Goal: Find specific page/section: Find specific page/section

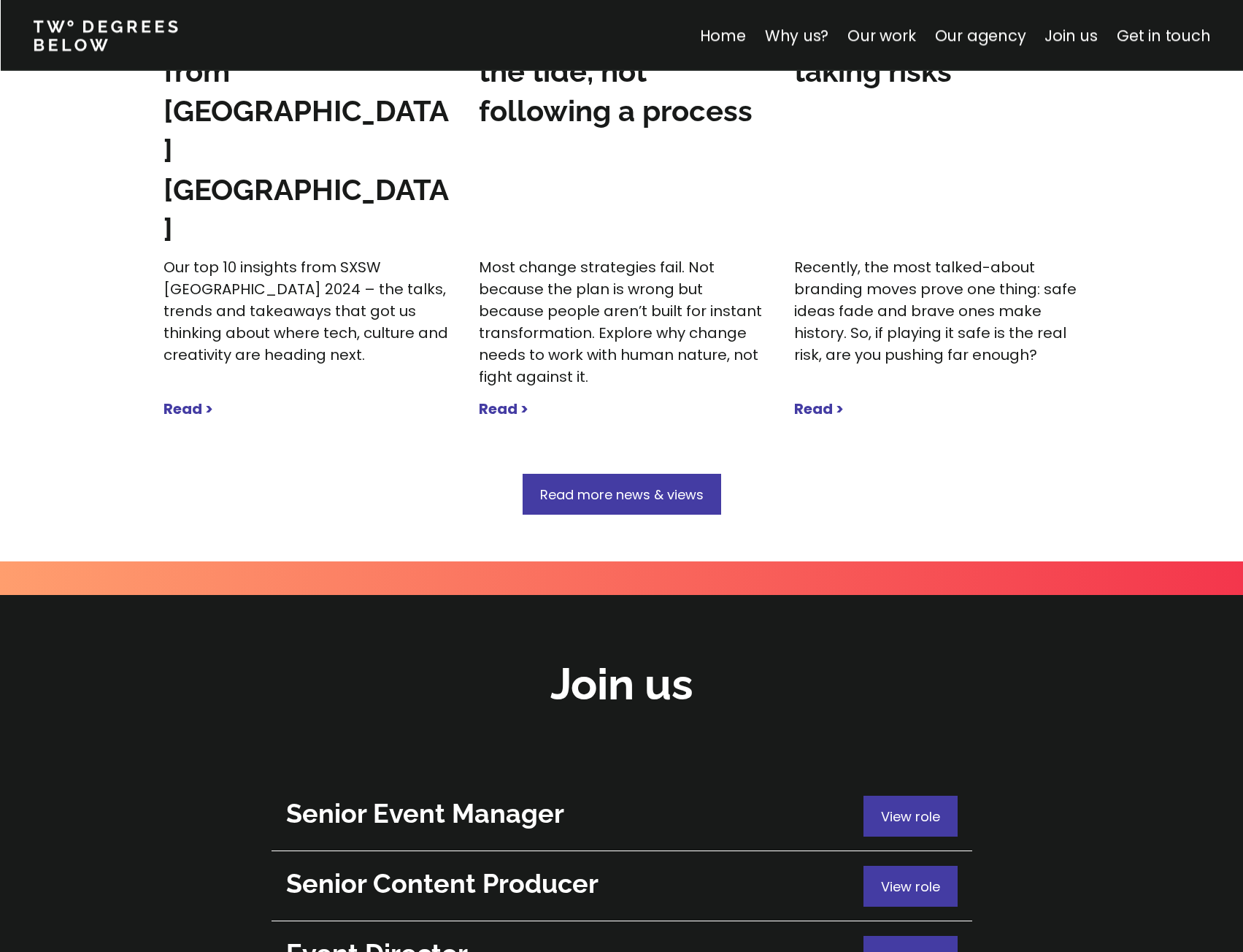
scroll to position [4949, 0]
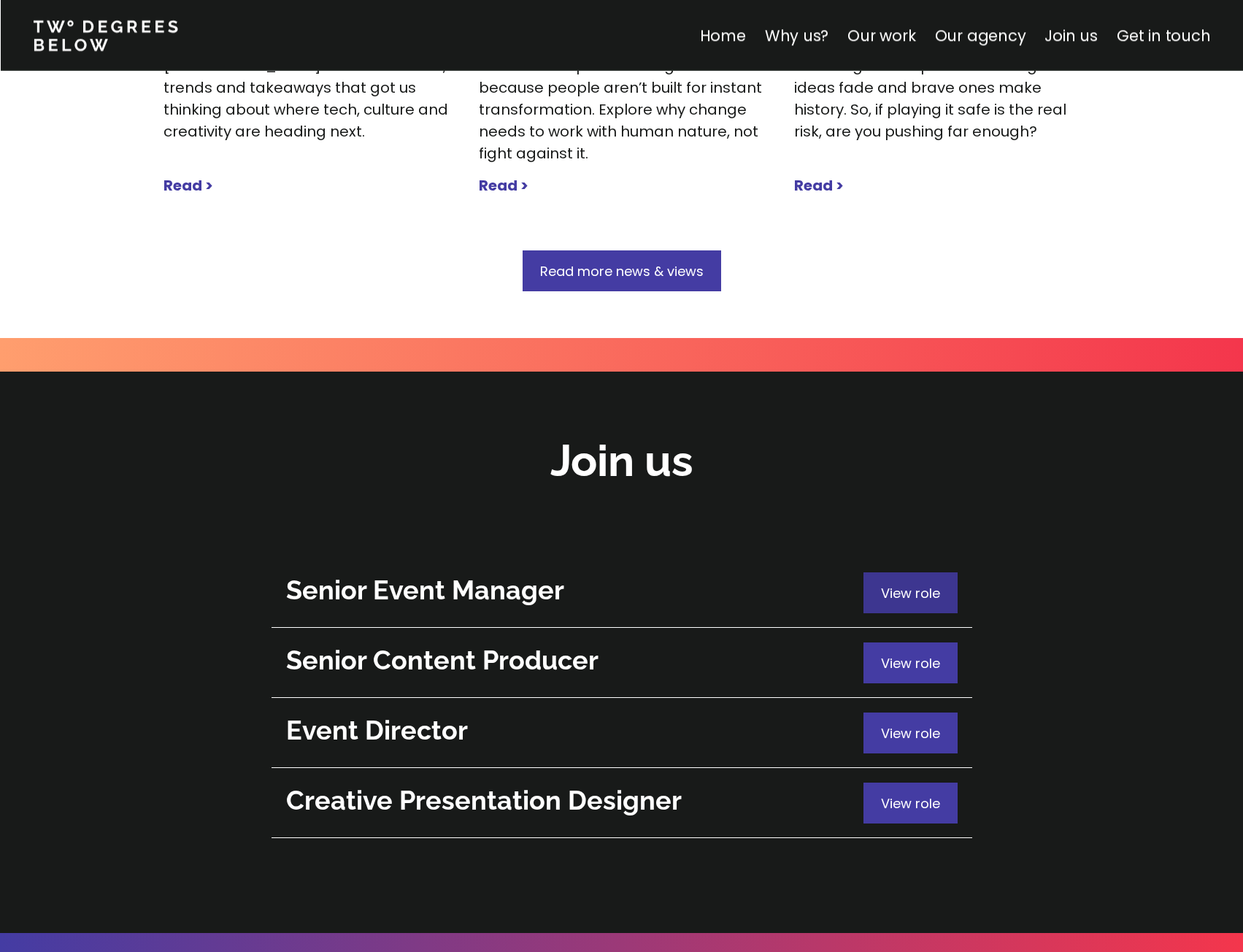
click at [930, 584] on span "View role" at bounding box center [911, 594] width 60 height 19
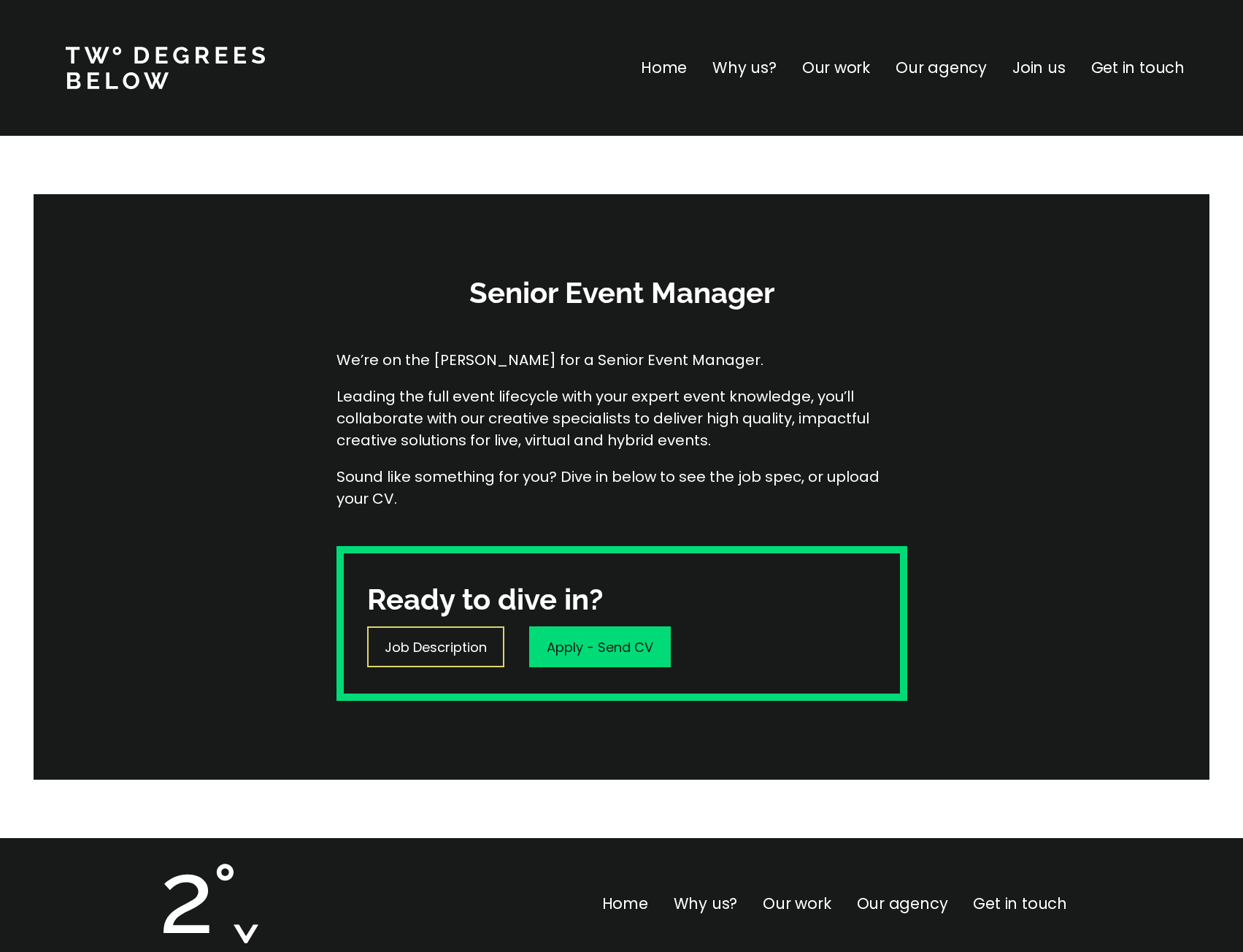
click at [453, 658] on div "Job Description" at bounding box center [435, 647] width 137 height 41
click at [969, 62] on p "Our agency" at bounding box center [941, 67] width 91 height 23
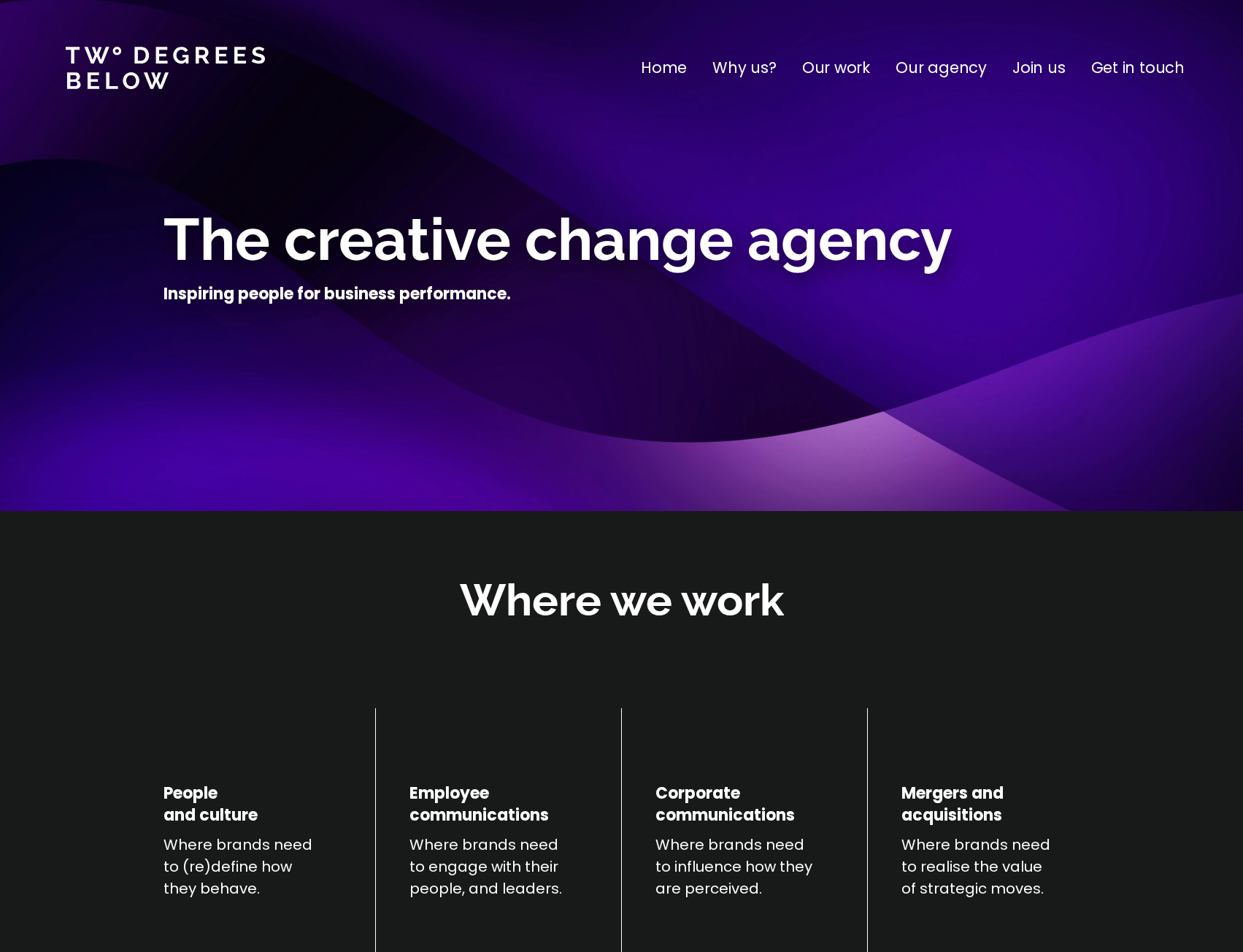
scroll to position [3101, 0]
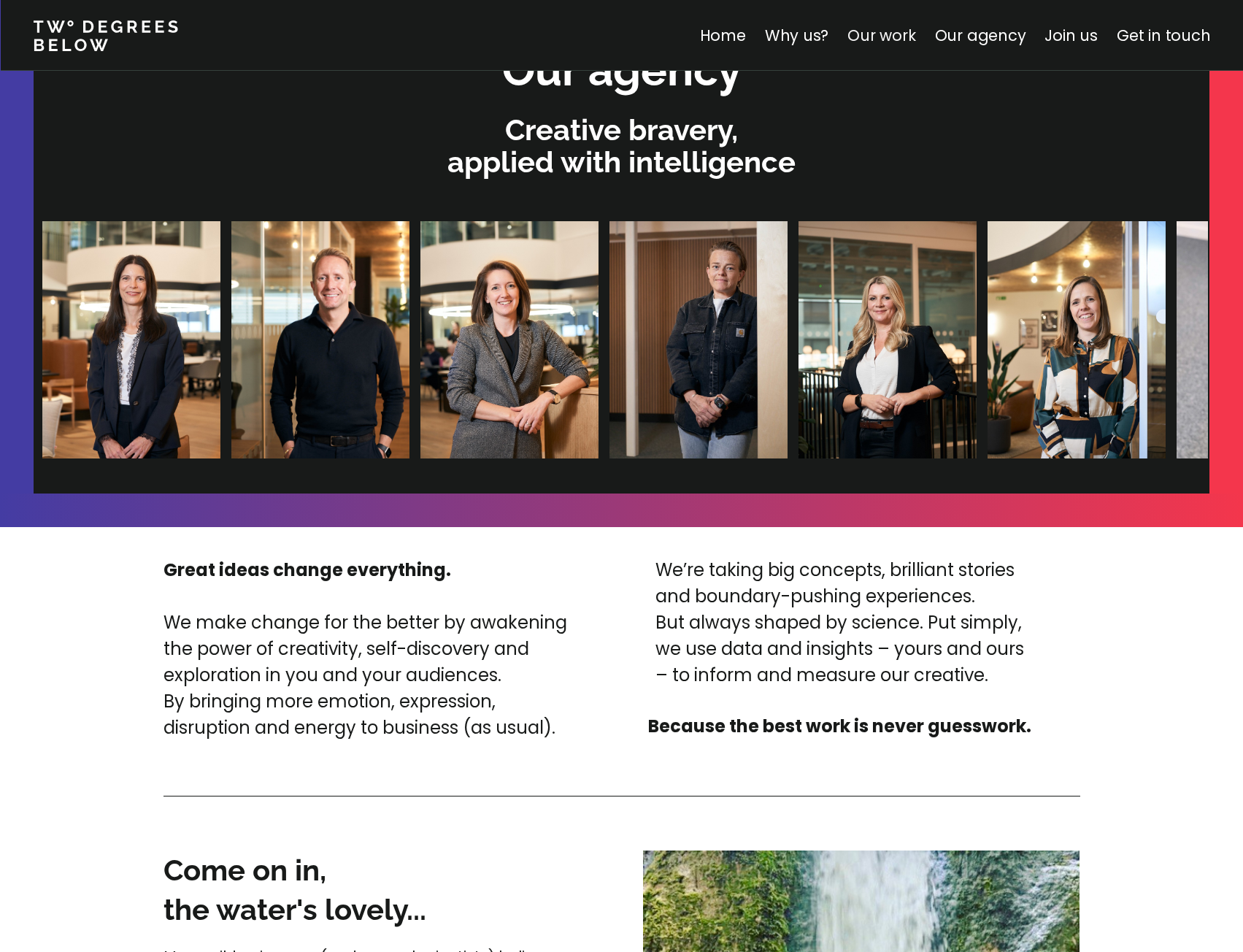
click at [874, 34] on link "Our work" at bounding box center [881, 35] width 68 height 21
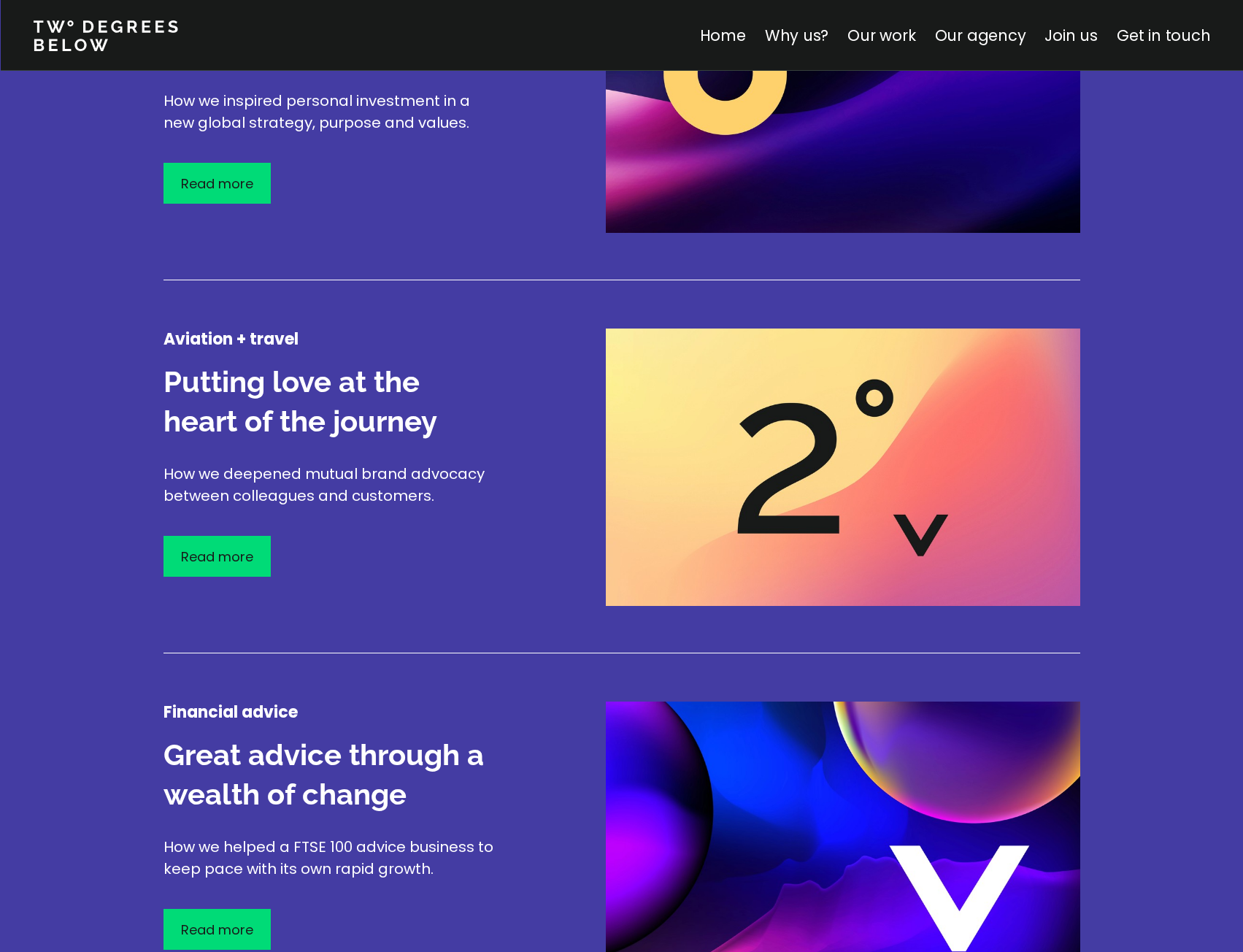
scroll to position [2221, 0]
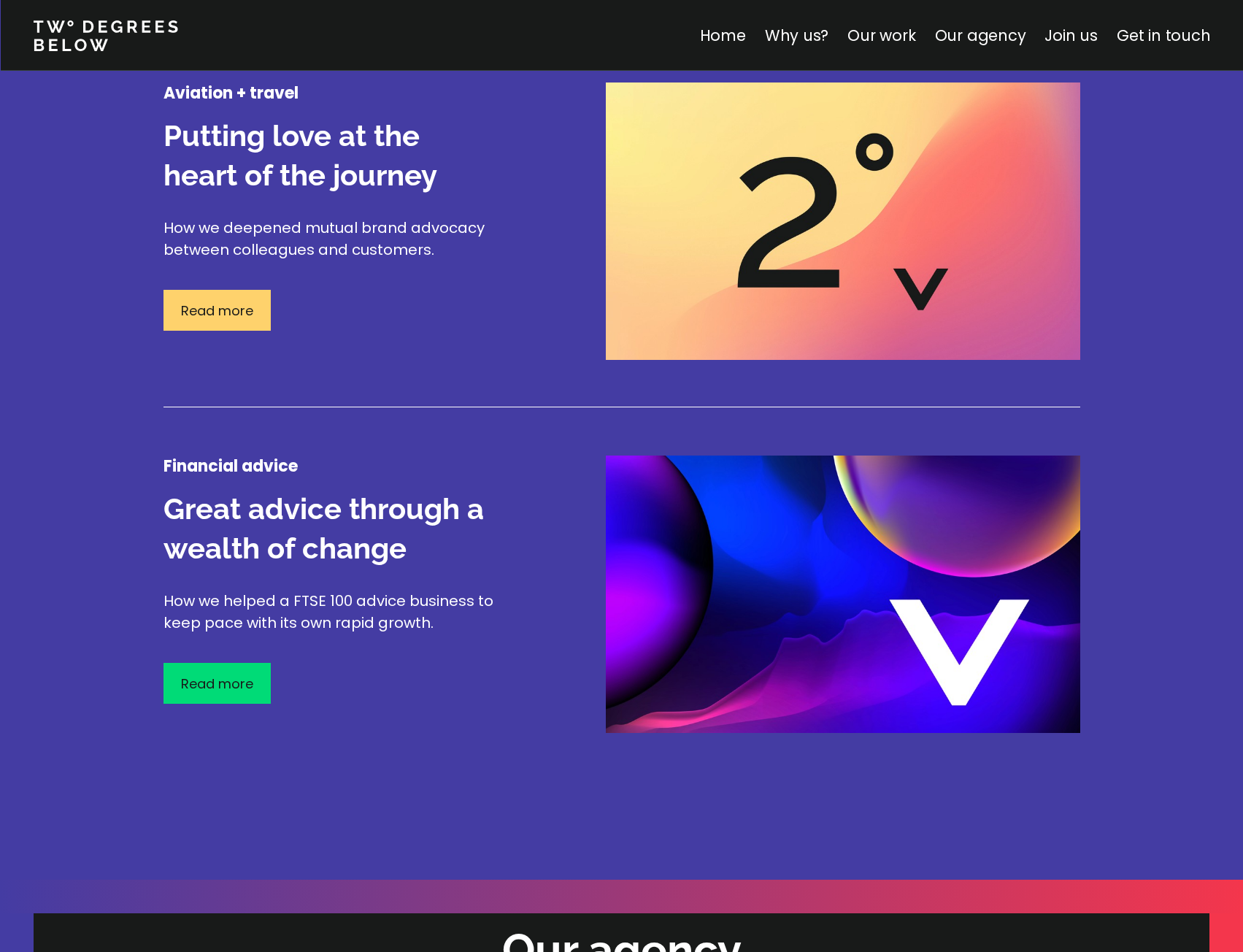
click at [202, 314] on p "Read more" at bounding box center [218, 310] width 73 height 20
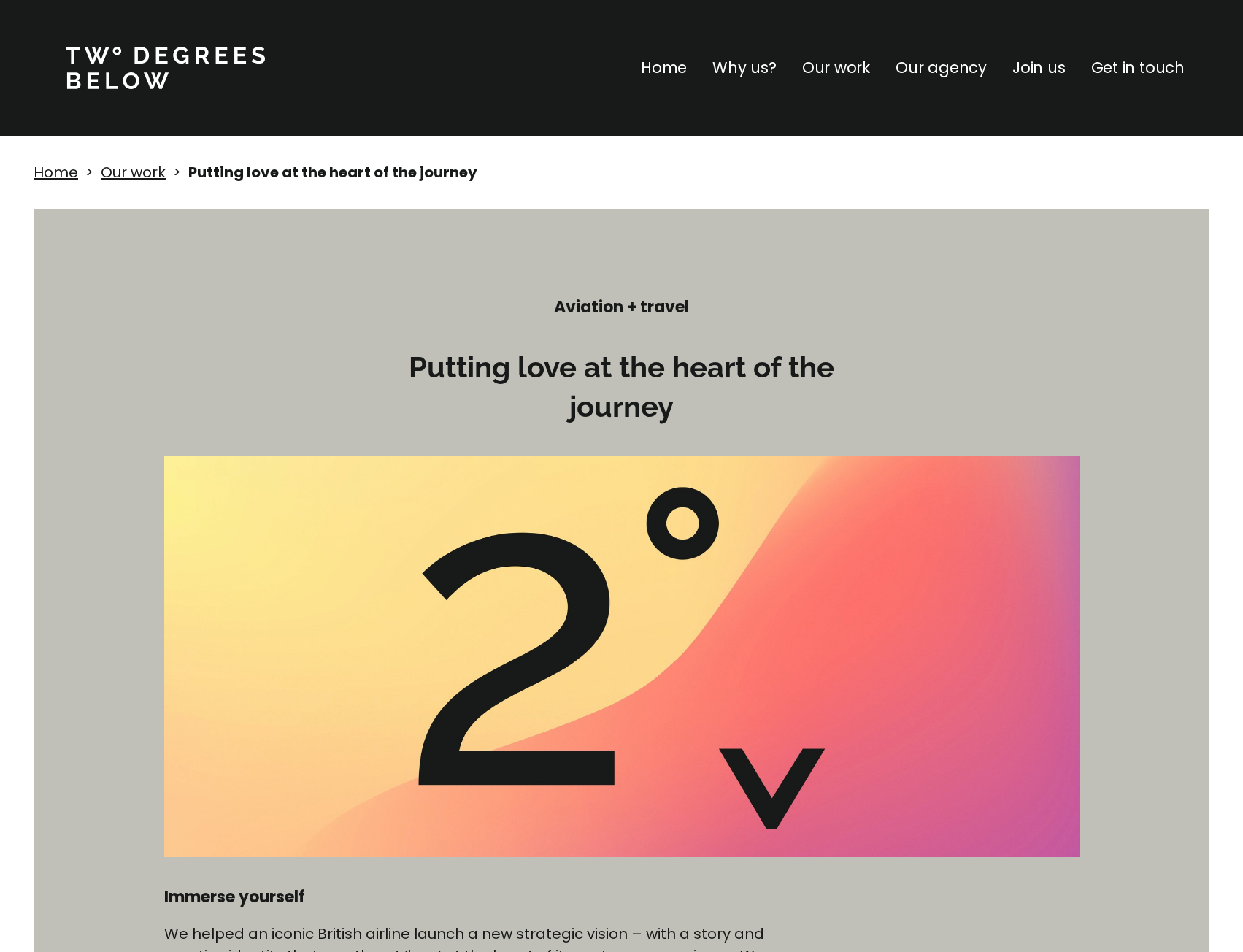
click at [743, 68] on p "Why us?" at bounding box center [744, 67] width 64 height 23
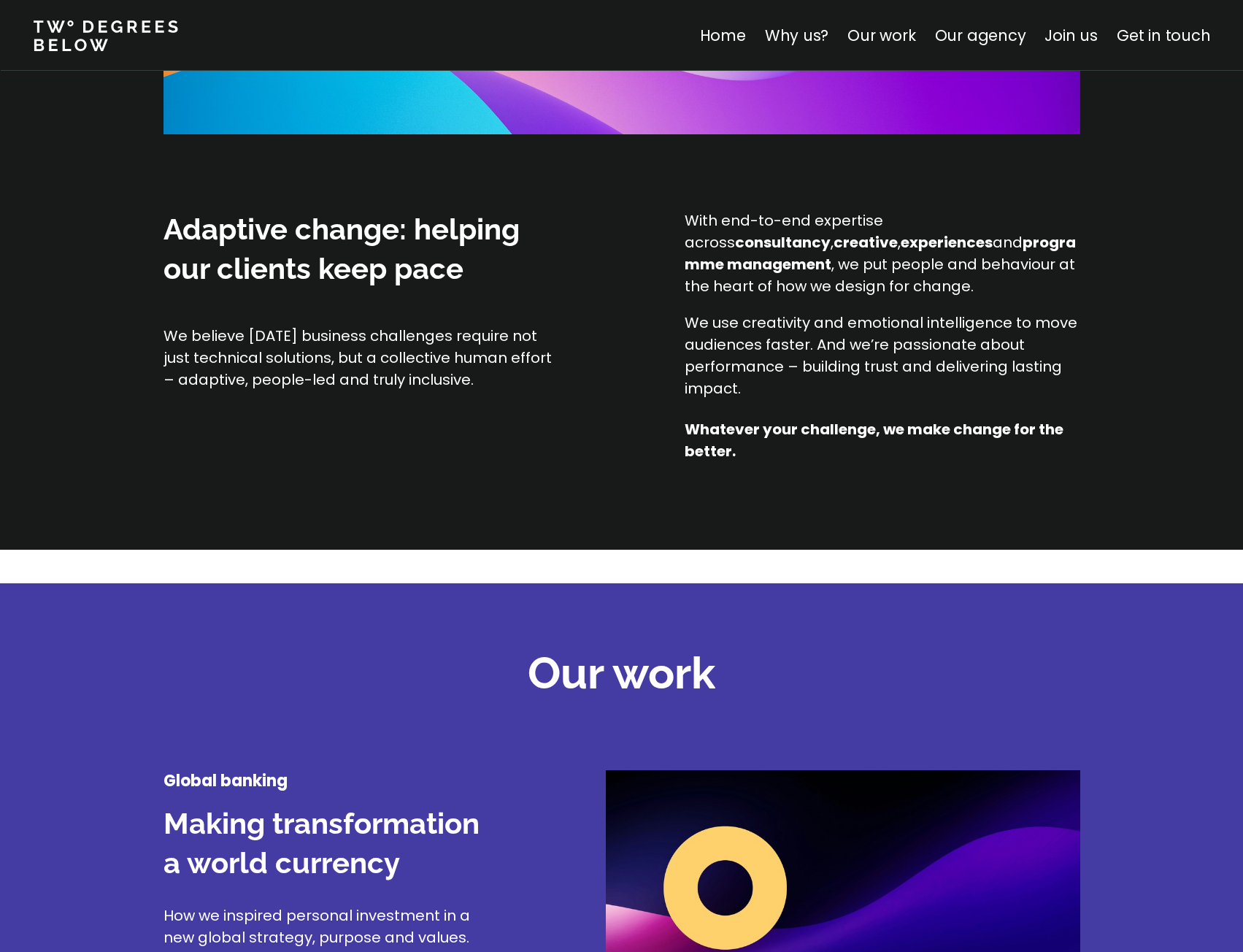
scroll to position [1168, 0]
